Goal: Complete application form: Complete application form

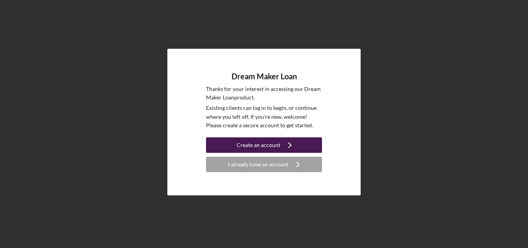
click at [302, 143] on button "Create an account Icon/Navigate" at bounding box center [264, 144] width 116 height 15
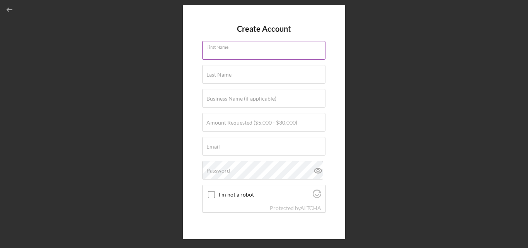
click at [285, 56] on input "First Name" at bounding box center [263, 50] width 123 height 19
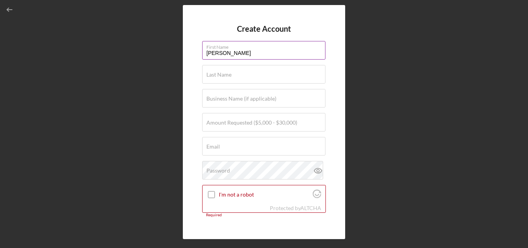
type input "[PERSON_NAME]"
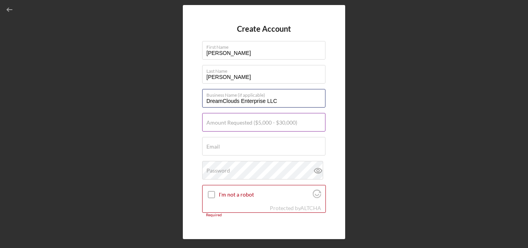
type input "DreamClouds Enterprise LLC"
click at [272, 121] on label "Amount Requested ($5,000 - $30,000)" at bounding box center [252, 123] width 91 height 6
click at [272, 121] on input "Amount Requested ($5,000 - $30,000)" at bounding box center [263, 122] width 123 height 19
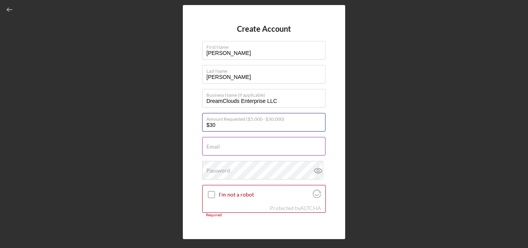
type input "$3"
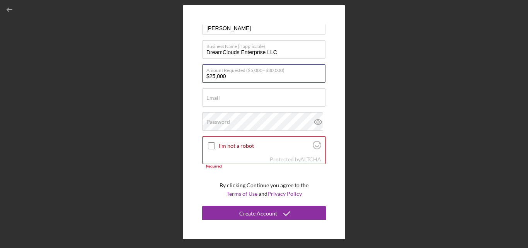
scroll to position [49, 0]
type input "$25,000"
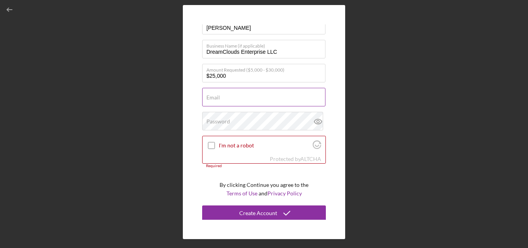
click at [263, 98] on input "Email" at bounding box center [263, 97] width 123 height 19
type input "[EMAIL_ADDRESS][DOMAIN_NAME]"
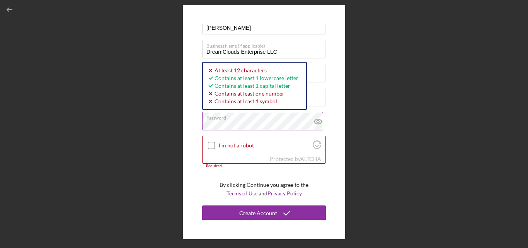
click at [317, 121] on icon at bounding box center [318, 121] width 2 height 2
click at [316, 121] on line at bounding box center [318, 121] width 7 height 7
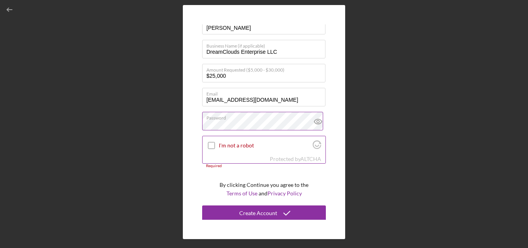
click at [211, 144] on input "I'm not a robot" at bounding box center [211, 145] width 7 height 7
checkbox input "true"
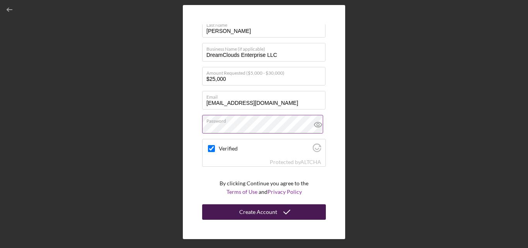
click at [270, 214] on div "Create Account" at bounding box center [258, 211] width 38 height 15
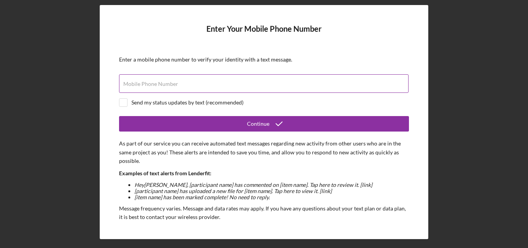
click at [305, 83] on div "Mobile Phone Number" at bounding box center [264, 83] width 290 height 19
type input "[PHONE_NUMBER]"
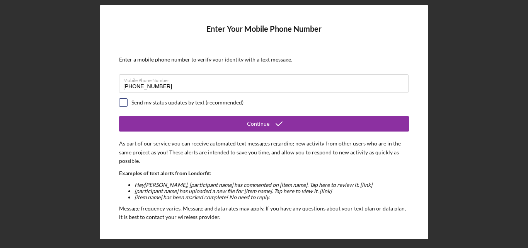
click at [127, 102] on input "checkbox" at bounding box center [124, 103] width 8 height 8
checkbox input "true"
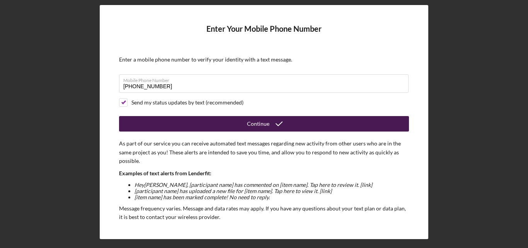
click at [245, 130] on button "Continue" at bounding box center [264, 123] width 290 height 15
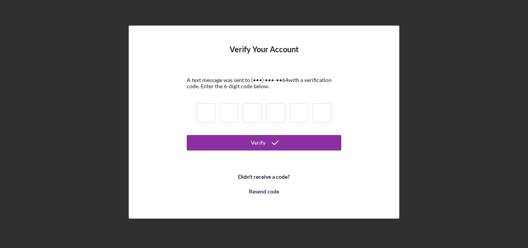
click at [211, 117] on input at bounding box center [206, 112] width 19 height 19
type input "5"
type input "6"
type input "1"
type input "9"
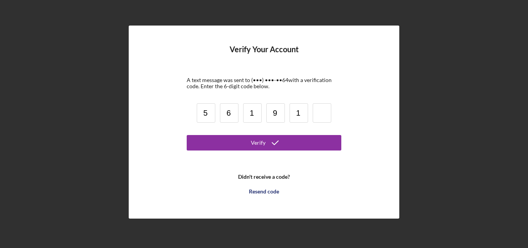
type input "1"
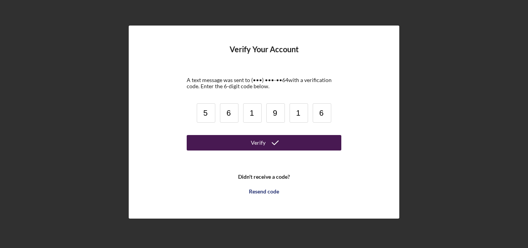
type input "6"
click at [220, 141] on button "Verify" at bounding box center [264, 142] width 155 height 15
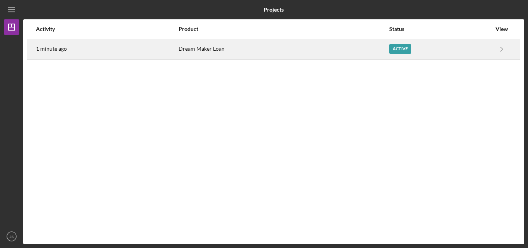
click at [439, 50] on div "Active" at bounding box center [440, 48] width 102 height 19
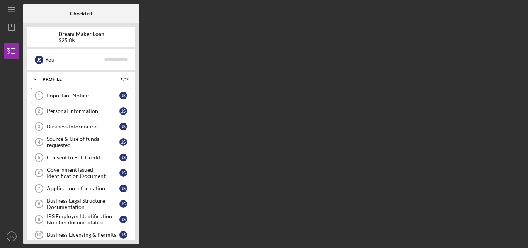
click at [78, 98] on div "Important Notice" at bounding box center [83, 95] width 73 height 6
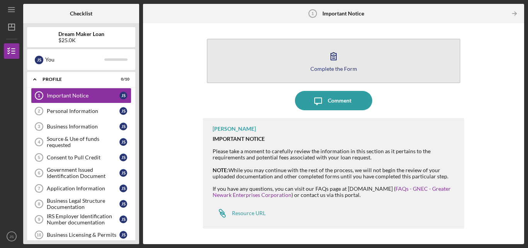
click at [349, 67] on div "Complete the Form" at bounding box center [334, 69] width 47 height 6
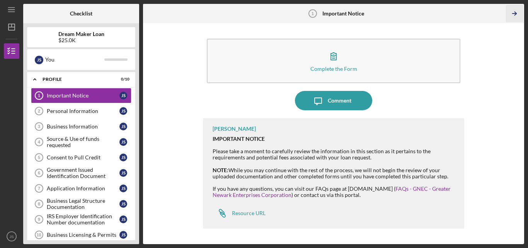
click at [518, 14] on icon "Icon/Table Pagination Arrow" at bounding box center [514, 13] width 17 height 17
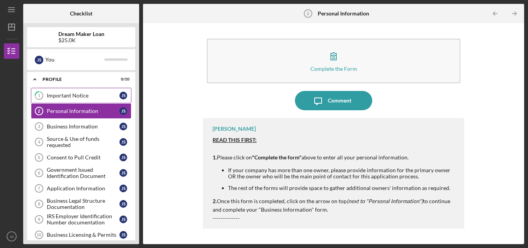
click at [75, 97] on div "Important Notice" at bounding box center [83, 95] width 73 height 6
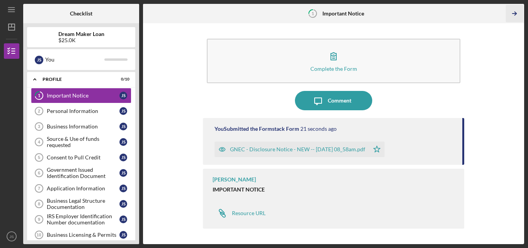
click at [515, 14] on icon "Icon/Table Pagination Arrow" at bounding box center [514, 13] width 17 height 17
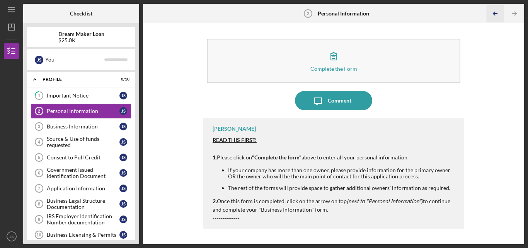
click at [491, 15] on icon "Icon/Table Pagination Arrow" at bounding box center [495, 13] width 17 height 17
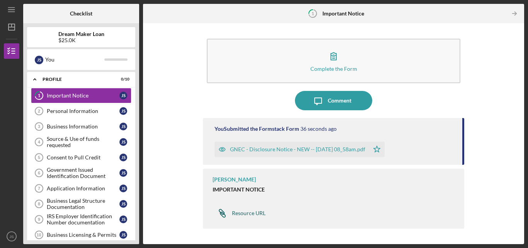
click at [256, 215] on div "Resource URL" at bounding box center [249, 213] width 34 height 6
drag, startPoint x: 271, startPoint y: 95, endPoint x: 503, endPoint y: 89, distance: 231.7
click at [503, 89] on div "Complete the Form Form Icon/Message Comment You Submitted the Formstack Form 48…" at bounding box center [334, 133] width 374 height 213
click at [510, 17] on icon "Icon/Table Pagination Arrow" at bounding box center [514, 13] width 17 height 17
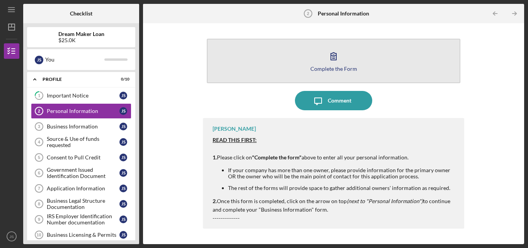
click at [344, 61] on button "Complete the Form Form" at bounding box center [334, 61] width 254 height 44
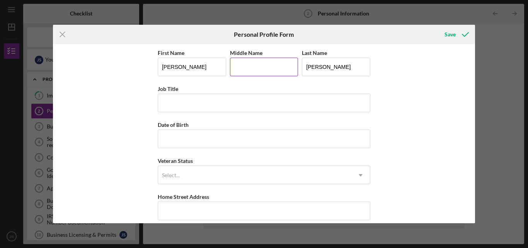
click at [256, 71] on input "Middle Name" at bounding box center [264, 67] width 68 height 19
type input "[PERSON_NAME]"
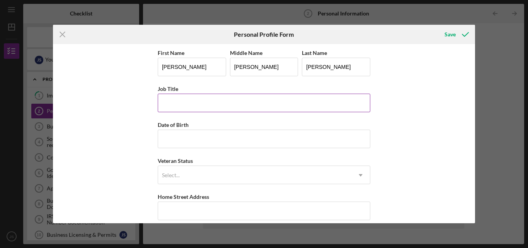
click at [251, 104] on input "Job Title" at bounding box center [264, 103] width 213 height 19
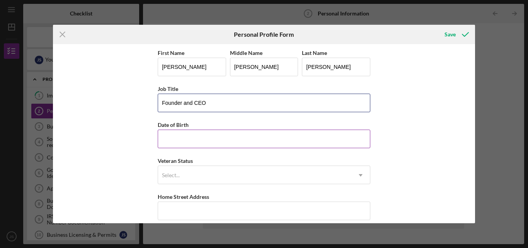
type input "Founder and CEO"
click at [246, 136] on input "Date of Birth" at bounding box center [264, 139] width 213 height 19
type input "[DATE]"
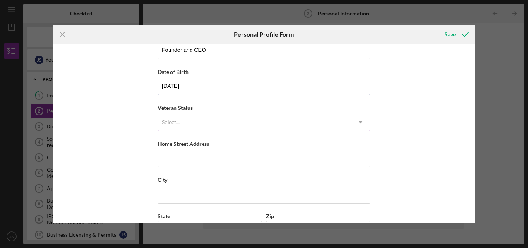
scroll to position [54, 0]
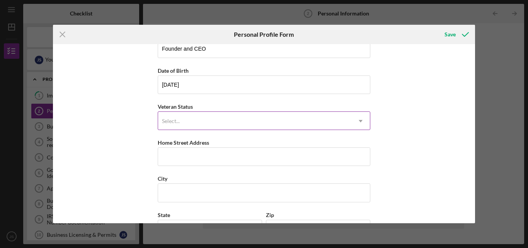
click at [223, 118] on div "Select..." at bounding box center [254, 121] width 193 height 18
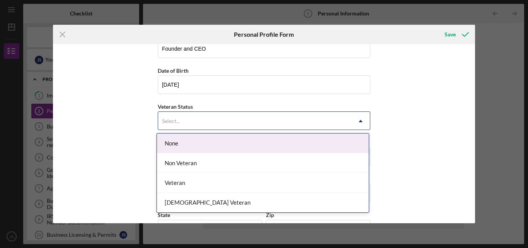
click at [217, 146] on div "None" at bounding box center [263, 143] width 212 height 20
click at [220, 121] on div "Select..." at bounding box center [254, 121] width 193 height 18
click at [207, 142] on div "None" at bounding box center [263, 143] width 212 height 20
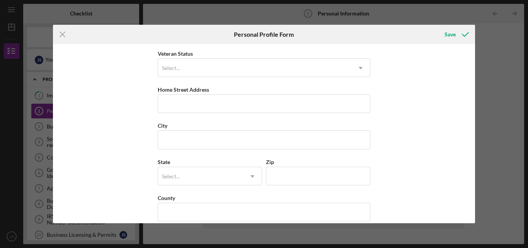
scroll to position [108, 0]
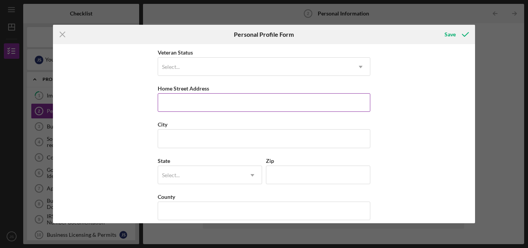
click at [217, 105] on input "Home Street Address" at bounding box center [264, 102] width 213 height 19
type input "[STREET_ADDRESS]"
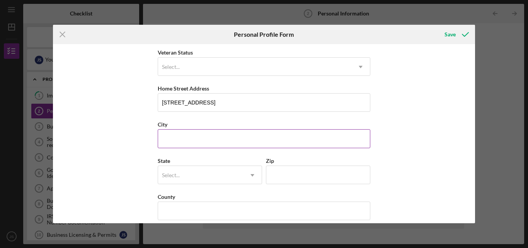
click at [208, 141] on input "City" at bounding box center [264, 138] width 213 height 19
type input "Piscataway"
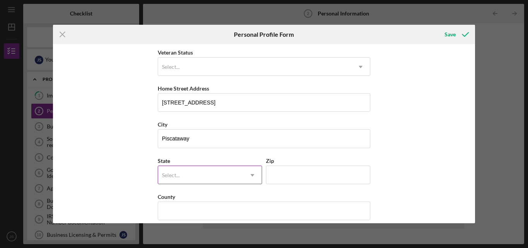
click at [206, 172] on div "Select..." at bounding box center [200, 175] width 85 height 18
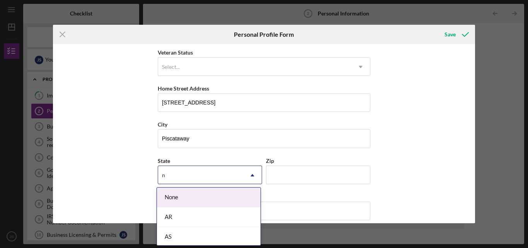
type input "nj"
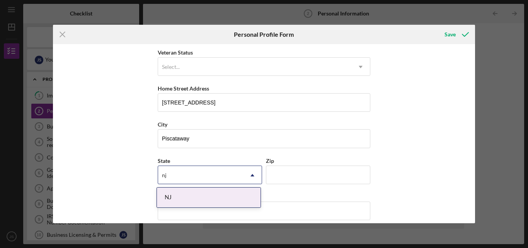
click at [202, 195] on div "NJ" at bounding box center [209, 198] width 104 height 20
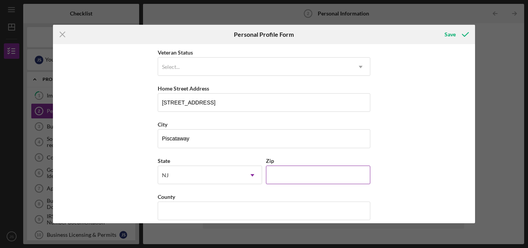
click at [306, 169] on input "Zip" at bounding box center [318, 175] width 104 height 19
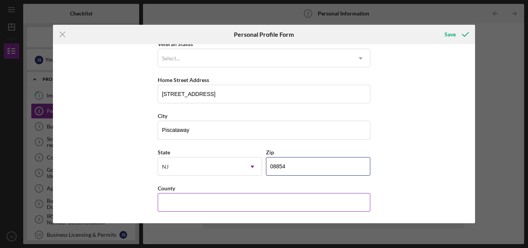
type input "08854"
click at [324, 195] on input "County" at bounding box center [264, 202] width 213 height 19
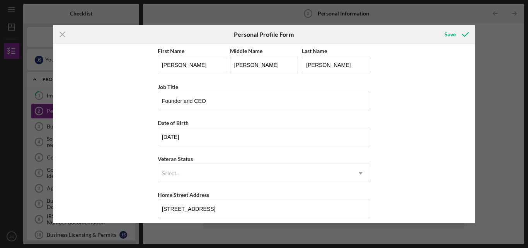
scroll to position [0, 0]
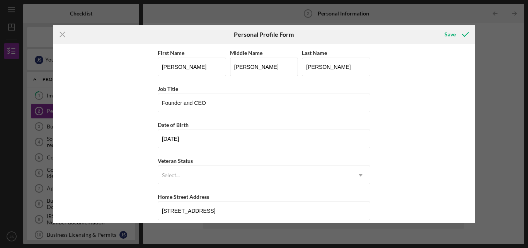
type input "[GEOGRAPHIC_DATA]"
click at [410, 164] on div "First Name [PERSON_NAME] Middle Name [PERSON_NAME] Last Name [PERSON_NAME] Job …" at bounding box center [264, 133] width 423 height 179
click at [323, 98] on input "Founder and CEO" at bounding box center [264, 103] width 213 height 19
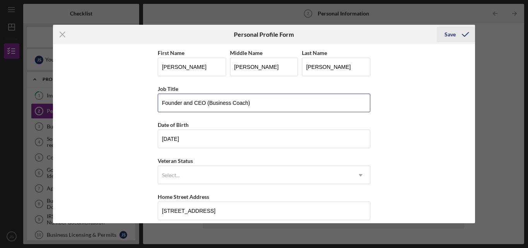
type input "Founder and CEO (Business Coach)"
click at [460, 34] on icon "submit" at bounding box center [465, 34] width 19 height 19
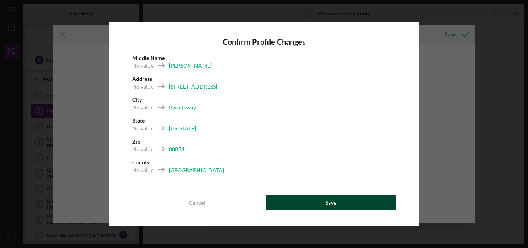
click at [314, 202] on button "Save" at bounding box center [331, 202] width 130 height 15
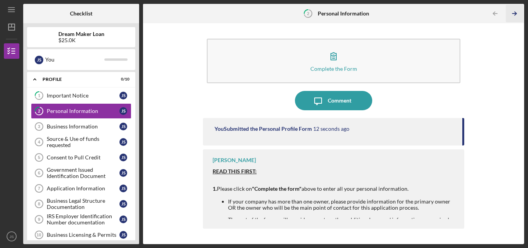
click at [515, 11] on icon "Icon/Table Pagination Arrow" at bounding box center [514, 13] width 17 height 17
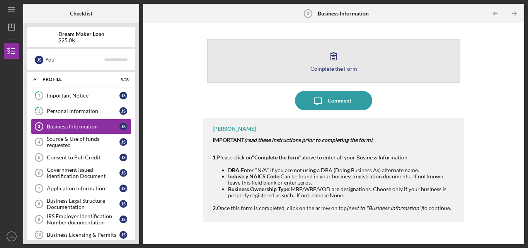
click at [363, 65] on button "Complete the Form Form" at bounding box center [334, 61] width 254 height 44
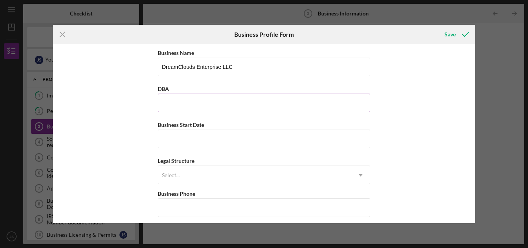
click at [319, 109] on input "DBA" at bounding box center [264, 103] width 213 height 19
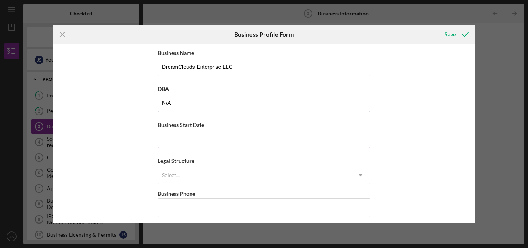
type input "N/A"
click at [304, 137] on input "Business Start Date" at bounding box center [264, 139] width 213 height 19
click at [188, 143] on input "Business Start Date" at bounding box center [264, 139] width 213 height 19
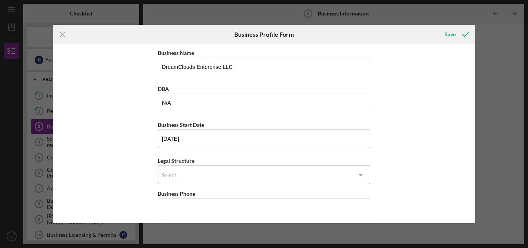
type input "[DATE]"
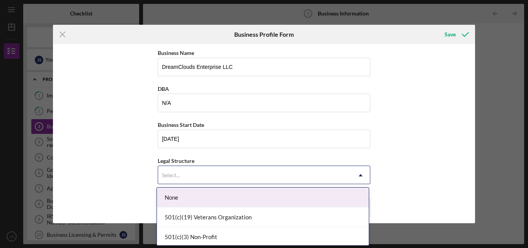
click at [225, 172] on div "Select..." at bounding box center [254, 175] width 193 height 18
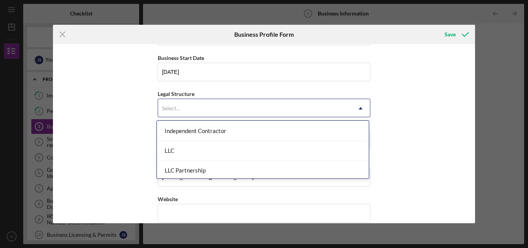
scroll to position [123, 0]
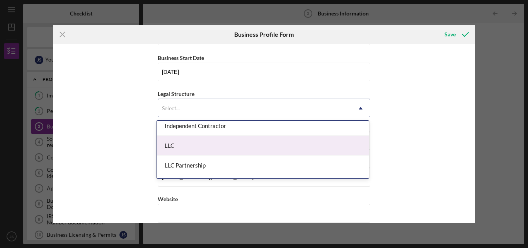
click at [203, 152] on div "LLC" at bounding box center [263, 146] width 212 height 20
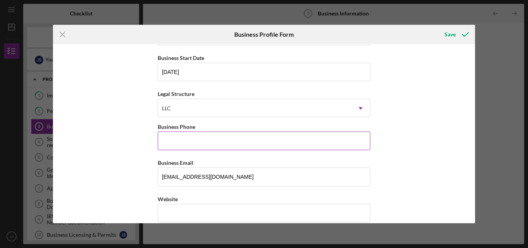
click at [213, 135] on input "Business Phone" at bounding box center [264, 141] width 213 height 19
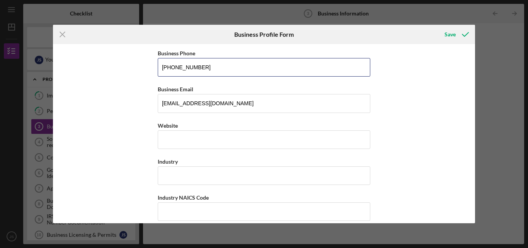
scroll to position [147, 0]
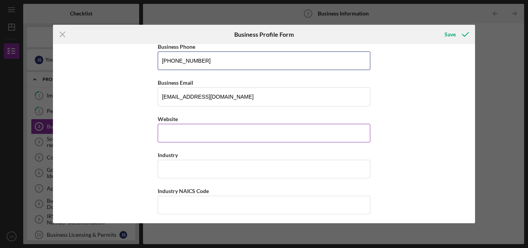
type input "[PHONE_NUMBER]"
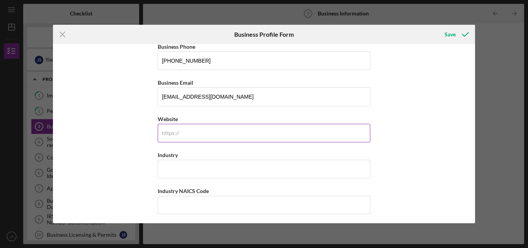
click at [324, 133] on input "Website" at bounding box center [264, 133] width 213 height 19
type input "[DOMAIN_NAME]"
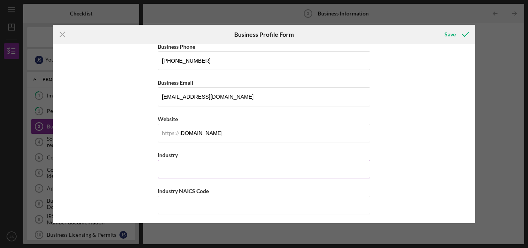
click at [335, 167] on input "Industry" at bounding box center [264, 169] width 213 height 19
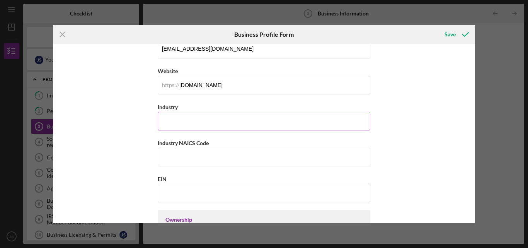
scroll to position [205, 0]
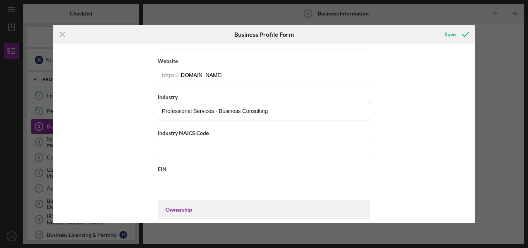
type input "Professional Services - Business Consulting"
click at [328, 149] on input "Industry NAICS Code" at bounding box center [264, 147] width 213 height 19
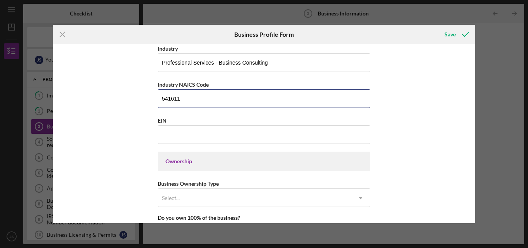
scroll to position [254, 0]
type input "541611"
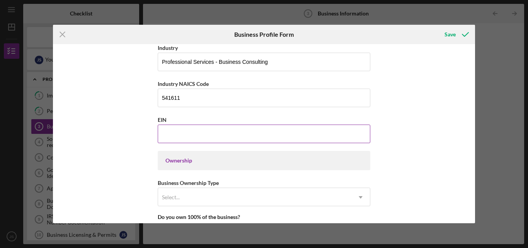
click at [346, 138] on input "EIN" at bounding box center [264, 134] width 213 height 19
paste input "[US_EMPLOYER_IDENTIFICATION_NUMBER]"
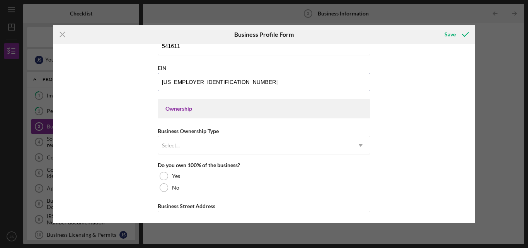
scroll to position [317, 0]
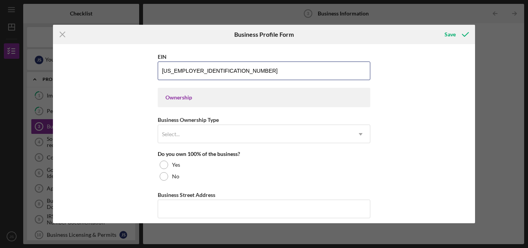
type input "[US_EMPLOYER_IDENTIFICATION_NUMBER]"
click at [175, 99] on div "Ownership" at bounding box center [264, 97] width 197 height 6
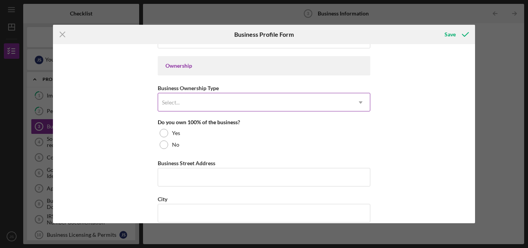
scroll to position [349, 0]
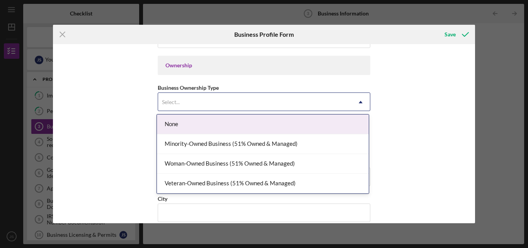
click at [321, 102] on div "Select..." at bounding box center [254, 102] width 193 height 18
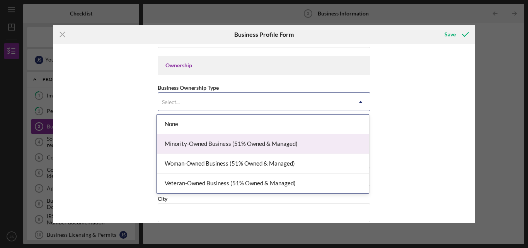
click at [308, 145] on div "Minority-Owned Business (51% Owned & Managed)" at bounding box center [263, 144] width 212 height 20
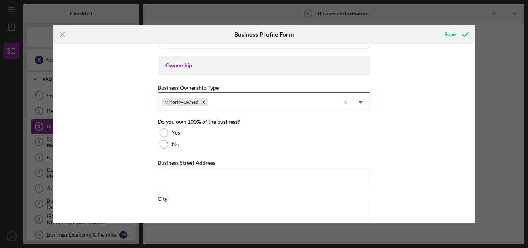
click at [357, 102] on icon "Icon/Dropdown Arrow" at bounding box center [361, 102] width 19 height 19
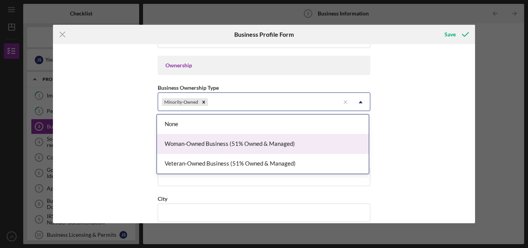
click at [308, 143] on div "Woman-Owned Business (51% Owned & Managed)" at bounding box center [263, 144] width 212 height 20
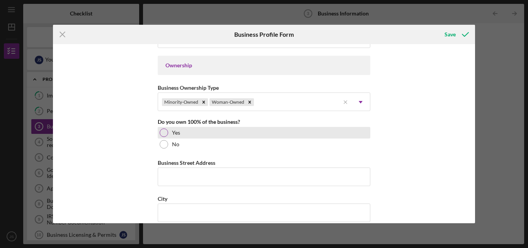
click at [242, 132] on div "Yes" at bounding box center [264, 133] width 213 height 12
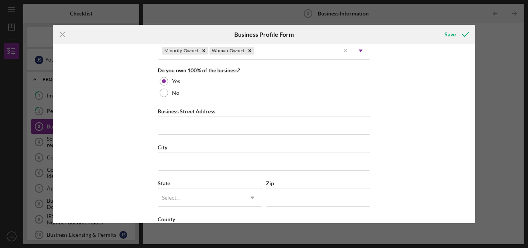
scroll to position [406, 0]
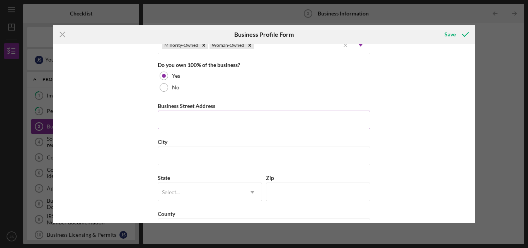
click at [326, 124] on input "Business Street Address" at bounding box center [264, 120] width 213 height 19
type input "[STREET_ADDRESS][PERSON_NAME]"
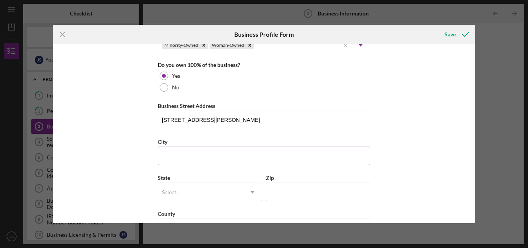
click at [188, 160] on input "City" at bounding box center [264, 156] width 213 height 19
type input "[GEOGRAPHIC_DATA]"
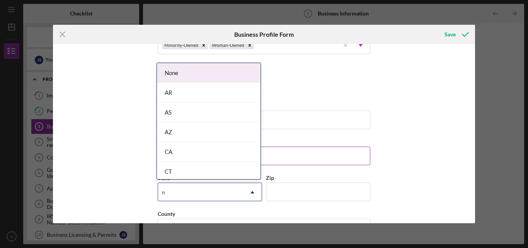
type input "nj"
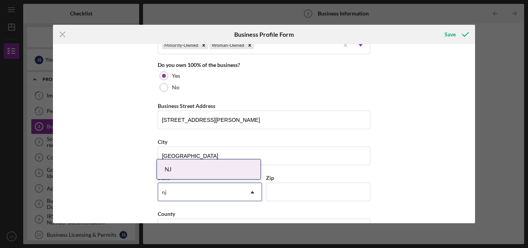
click at [209, 173] on div "NJ" at bounding box center [209, 169] width 104 height 20
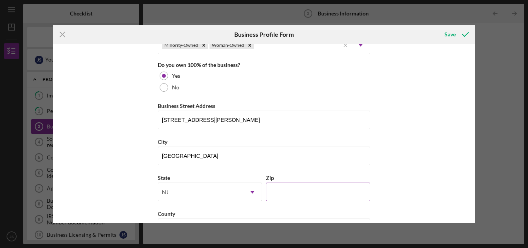
click at [282, 196] on input "Zip" at bounding box center [318, 192] width 104 height 19
type input "08901"
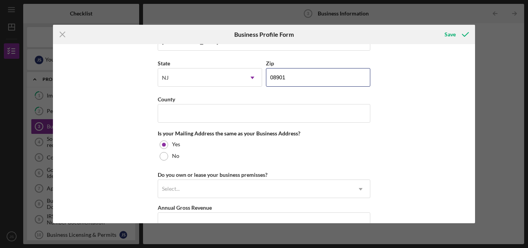
scroll to position [530, 0]
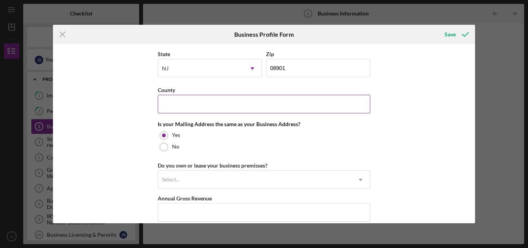
click at [313, 107] on input "County" at bounding box center [264, 104] width 213 height 19
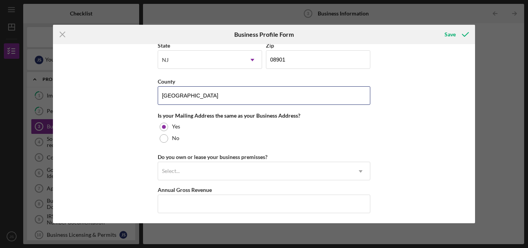
scroll to position [539, 0]
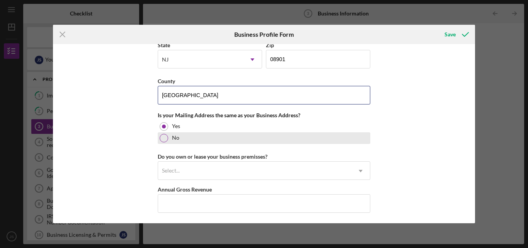
type input "[GEOGRAPHIC_DATA]"
click at [273, 140] on div "No" at bounding box center [264, 138] width 213 height 12
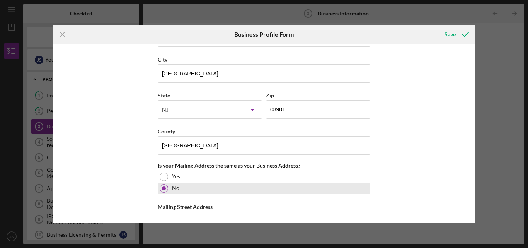
scroll to position [490, 0]
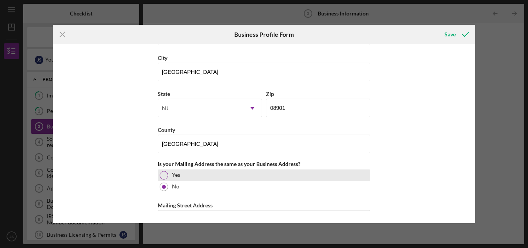
click at [205, 180] on div "Yes" at bounding box center [264, 175] width 213 height 12
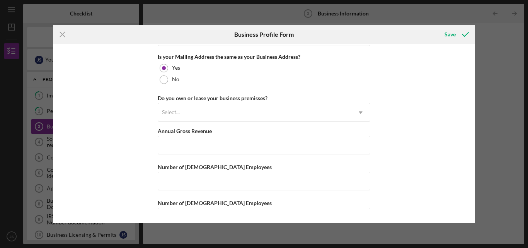
scroll to position [598, 0]
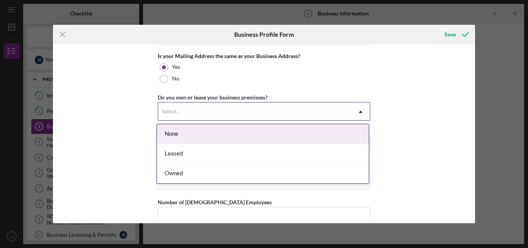
click at [335, 111] on div "Select..." at bounding box center [254, 112] width 193 height 18
click at [325, 136] on div "None" at bounding box center [263, 134] width 212 height 20
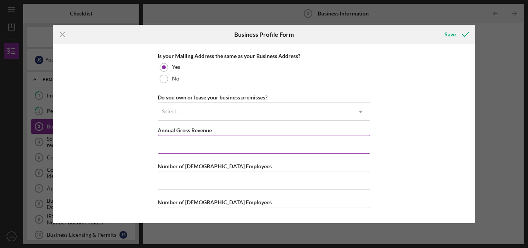
scroll to position [612, 0]
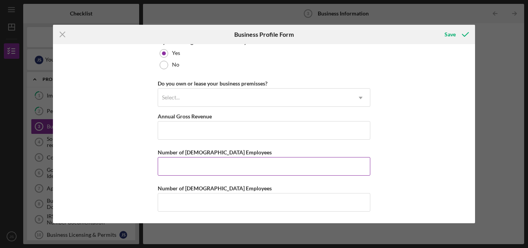
click at [329, 166] on input "Number of [DEMOGRAPHIC_DATA] Employees" at bounding box center [264, 166] width 213 height 19
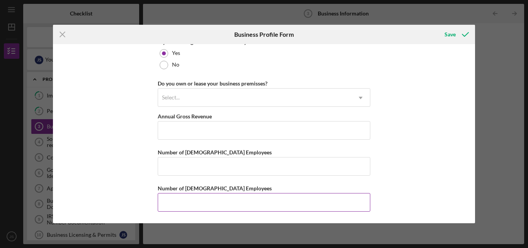
click at [312, 201] on input "Number of [DEMOGRAPHIC_DATA] Employees" at bounding box center [264, 202] width 213 height 19
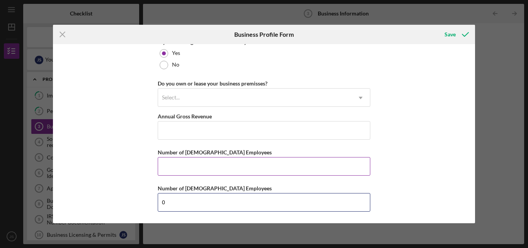
type input "0"
click at [318, 168] on input "Number of [DEMOGRAPHIC_DATA] Employees" at bounding box center [264, 166] width 213 height 19
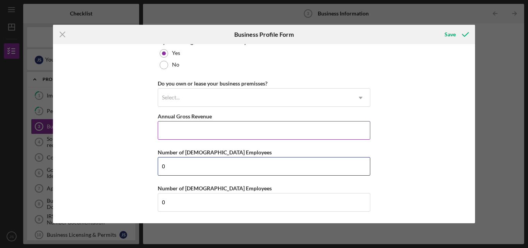
type input "0"
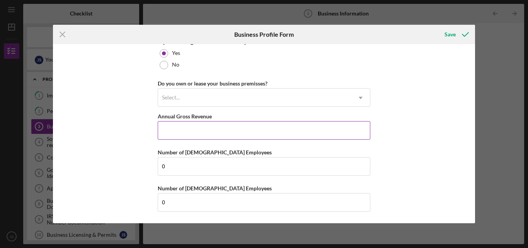
click at [346, 128] on input "Annual Gross Revenue" at bounding box center [264, 130] width 213 height 19
click at [453, 38] on div "Save" at bounding box center [450, 34] width 11 height 15
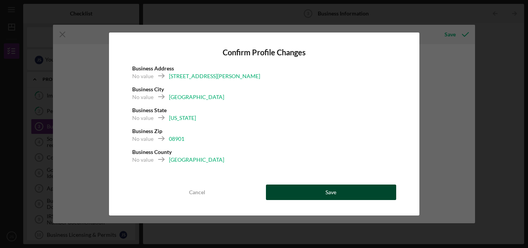
click at [340, 193] on button "Save" at bounding box center [331, 191] width 130 height 15
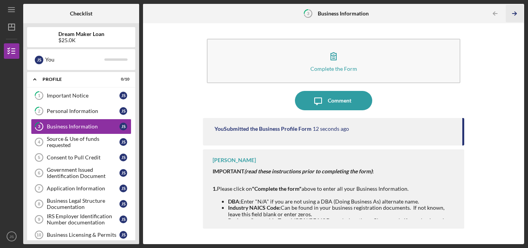
click at [514, 14] on line "button" at bounding box center [515, 14] width 4 height 0
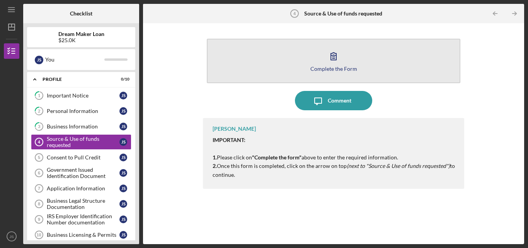
click at [399, 53] on button "Complete the Form Form" at bounding box center [334, 61] width 254 height 44
